Goal: Information Seeking & Learning: Learn about a topic

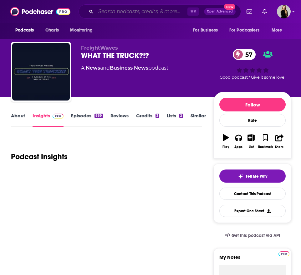
click at [119, 9] on input "Search podcasts, credits, & more..." at bounding box center [142, 12] width 92 height 10
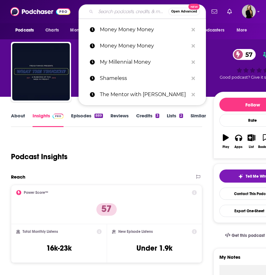
paste input "AI [DATE]"
type input "AI [DATE]"
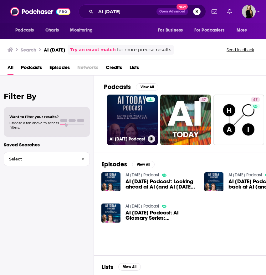
click at [134, 129] on link "AI [DATE] Podcast" at bounding box center [132, 120] width 51 height 51
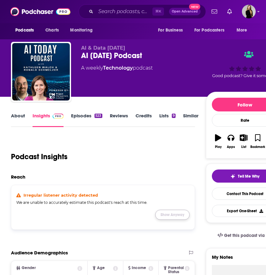
click at [177, 214] on button "Show Anyway" at bounding box center [172, 215] width 34 height 10
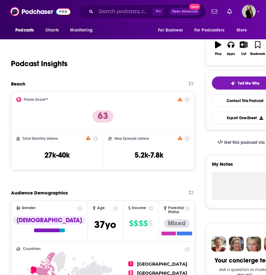
scroll to position [97, 0]
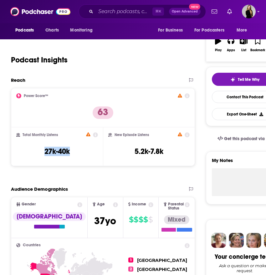
drag, startPoint x: 37, startPoint y: 153, endPoint x: 73, endPoint y: 150, distance: 36.9
click at [73, 150] on div "Total Monthly Listens 27k-40k" at bounding box center [57, 147] width 82 height 29
copy h3 "27k-40k"
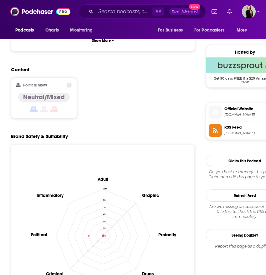
scroll to position [0, 0]
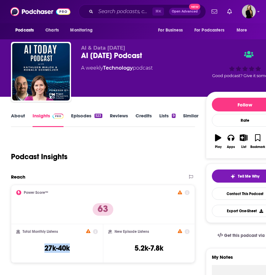
click at [118, 118] on link "Reviews" at bounding box center [119, 120] width 18 height 14
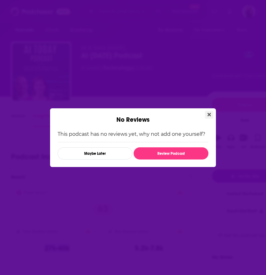
click at [208, 116] on icon "Close" at bounding box center [208, 114] width 3 height 5
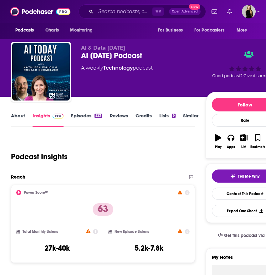
click at [83, 112] on div "About Insights Episodes 523 Reviews Credits Lists 9 Similar" at bounding box center [103, 119] width 184 height 15
click at [83, 115] on link "Episodes 523" at bounding box center [86, 120] width 31 height 14
